Goal: Task Accomplishment & Management: Complete application form

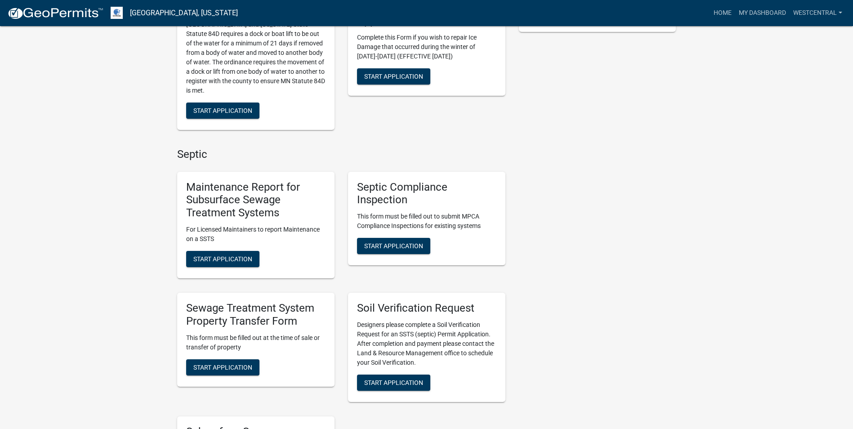
scroll to position [270, 0]
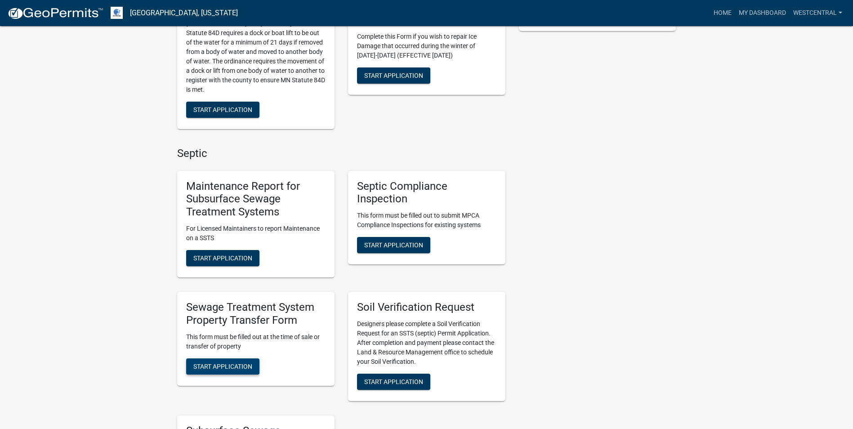
click at [234, 367] on span "Start Application" at bounding box center [222, 365] width 59 height 7
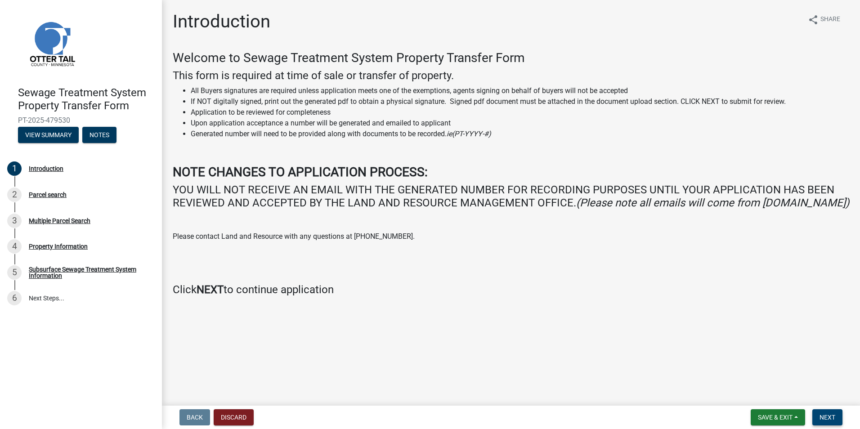
drag, startPoint x: 820, startPoint y: 418, endPoint x: 706, endPoint y: 412, distance: 113.9
click at [820, 416] on span "Next" at bounding box center [827, 417] width 16 height 7
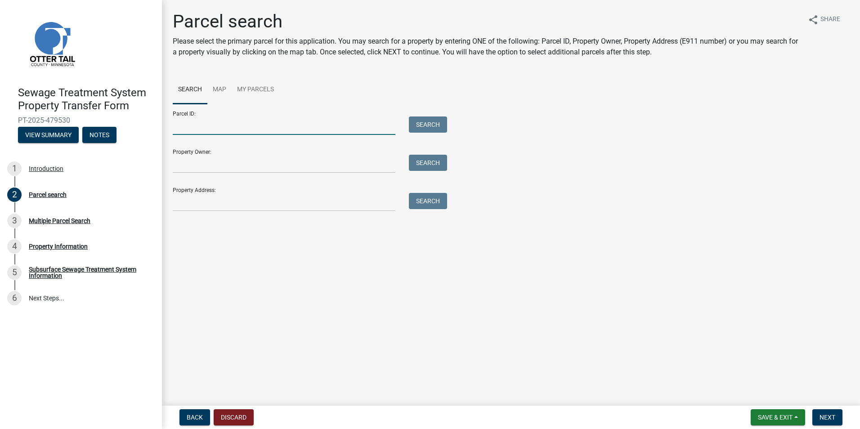
click at [187, 128] on input "Parcel ID:" at bounding box center [284, 125] width 223 height 18
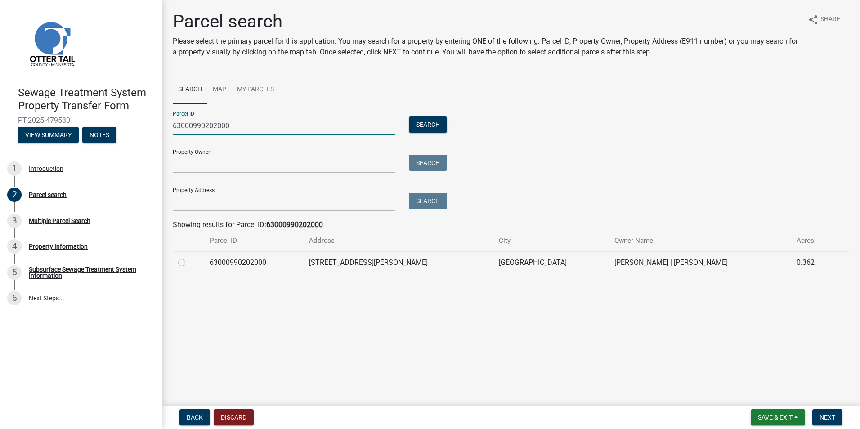
type input "63000990202000"
drag, startPoint x: 178, startPoint y: 261, endPoint x: 230, endPoint y: 296, distance: 62.2
click at [189, 257] on label at bounding box center [189, 257] width 0 height 0
click at [189, 262] on input "radio" at bounding box center [192, 260] width 6 height 6
radio input "true"
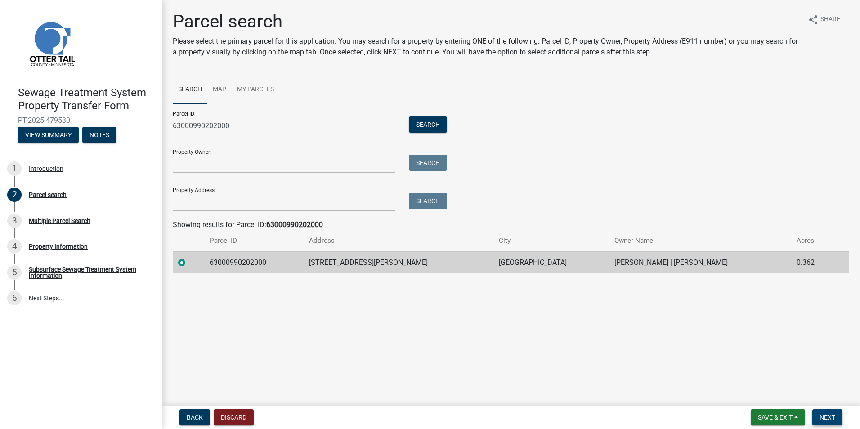
click at [825, 418] on span "Next" at bounding box center [827, 417] width 16 height 7
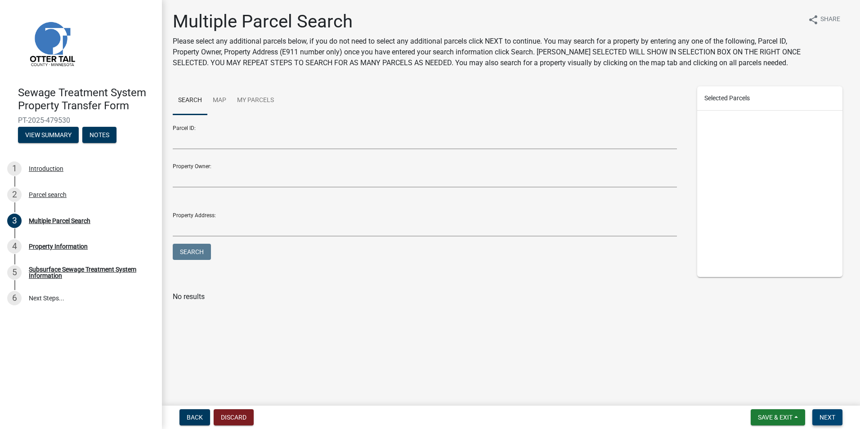
click at [831, 417] on span "Next" at bounding box center [827, 417] width 16 height 7
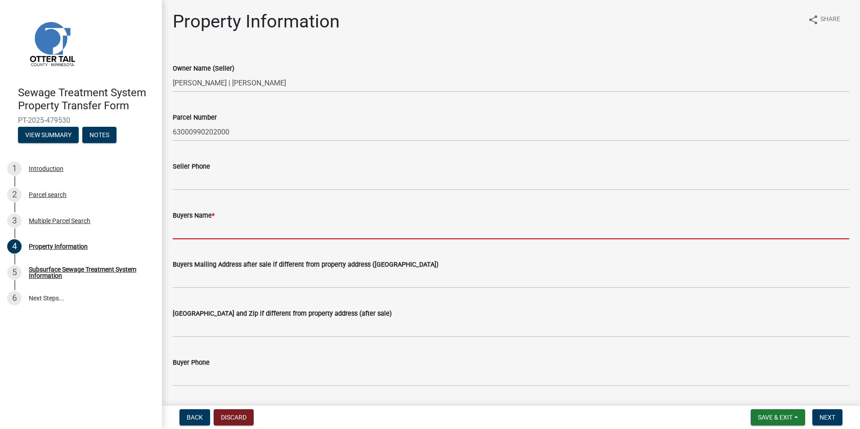
click at [183, 232] on input "Buyers Name *" at bounding box center [511, 230] width 676 height 18
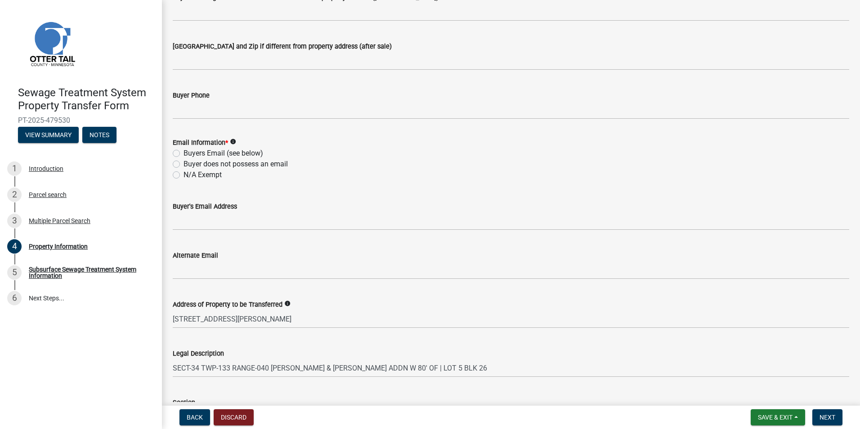
scroll to position [270, 0]
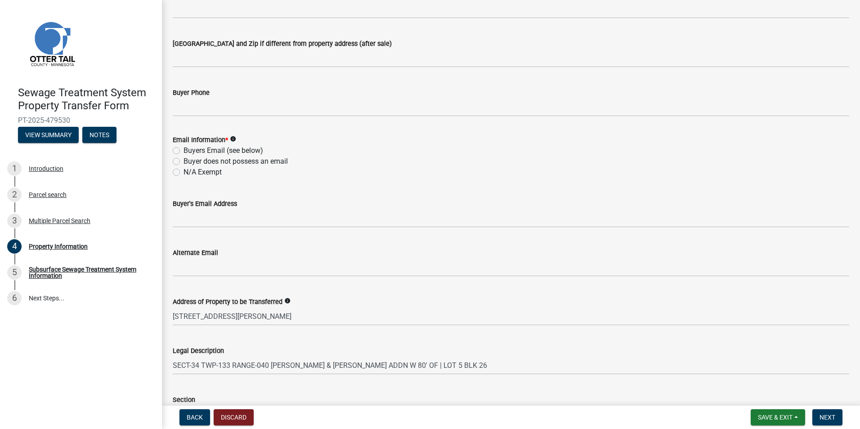
type input "[PERSON_NAME]"
click at [183, 171] on label "N/A Exempt" at bounding box center [202, 172] width 38 height 11
click at [183, 171] on input "N/A Exempt" at bounding box center [186, 170] width 6 height 6
radio input "true"
click at [822, 419] on span "Next" at bounding box center [827, 417] width 16 height 7
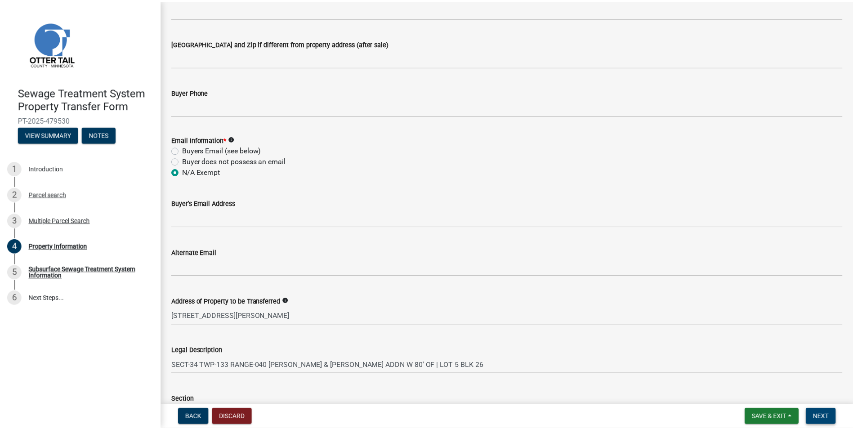
scroll to position [0, 0]
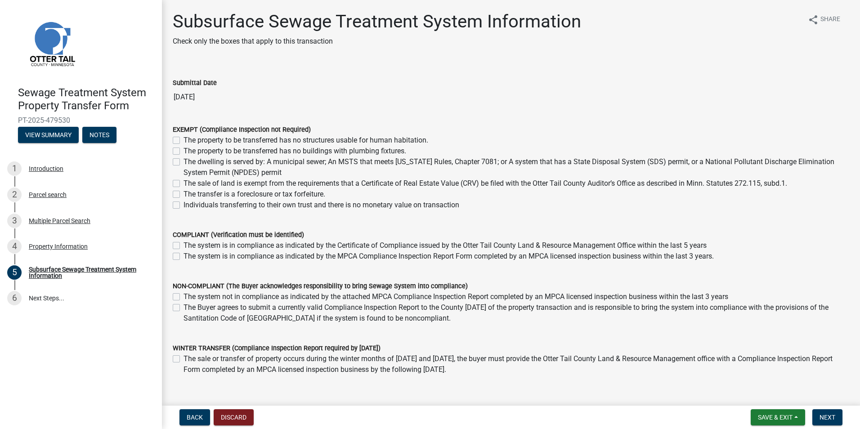
click at [183, 160] on label "The dwelling is served by: A municipal sewer; An MSTS that meets [US_STATE] Rul…" at bounding box center [515, 167] width 665 height 22
click at [183, 160] on input "The dwelling is served by: A municipal sewer; An MSTS that meets [US_STATE] Rul…" at bounding box center [186, 159] width 6 height 6
checkbox input "true"
checkbox input "false"
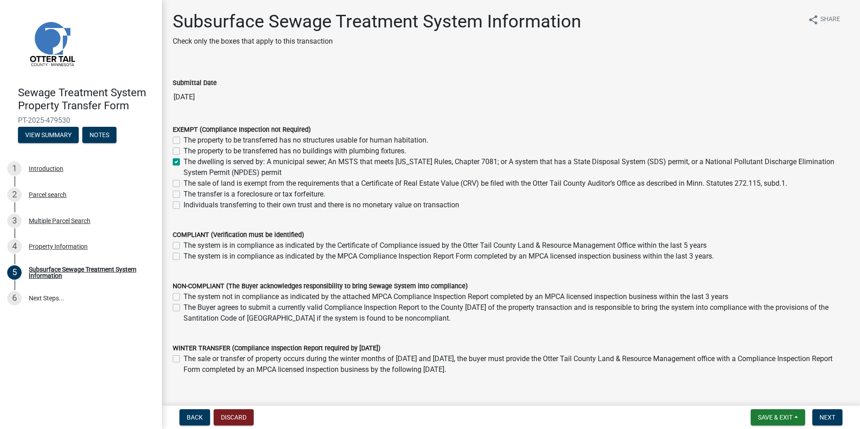
checkbox input "true"
checkbox input "false"
click at [837, 413] on button "Next" at bounding box center [827, 417] width 30 height 16
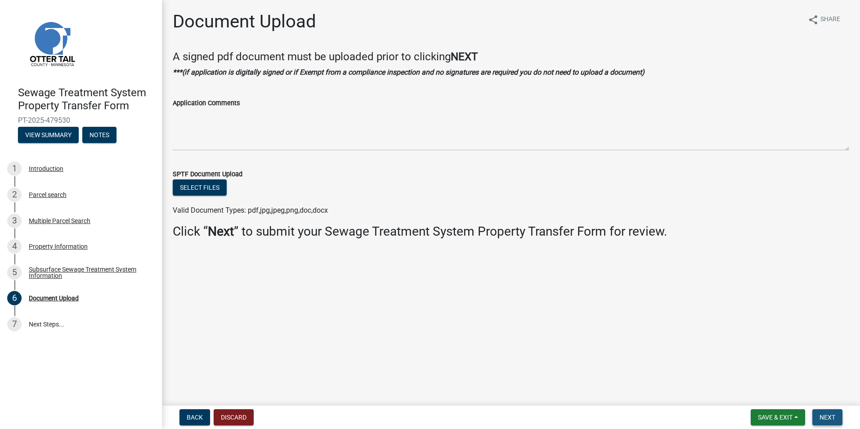
click at [825, 421] on span "Next" at bounding box center [827, 417] width 16 height 7
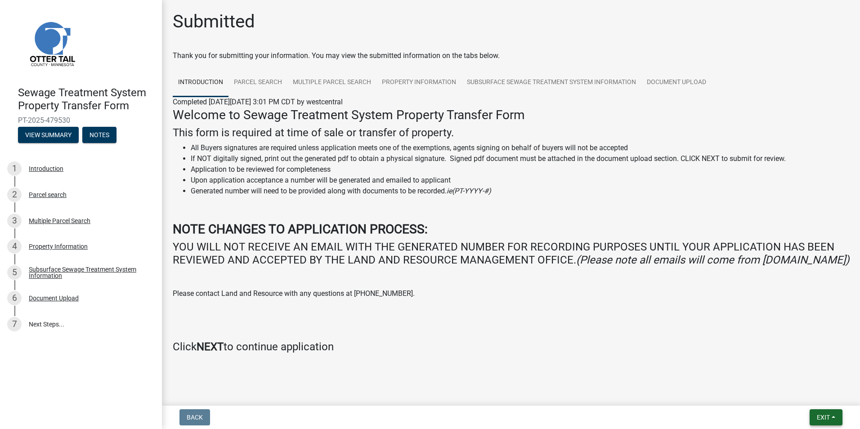
click at [834, 417] on button "Exit" at bounding box center [825, 417] width 33 height 16
click at [785, 392] on button "Save & Exit" at bounding box center [806, 394] width 72 height 22
